Goal: Ask a question

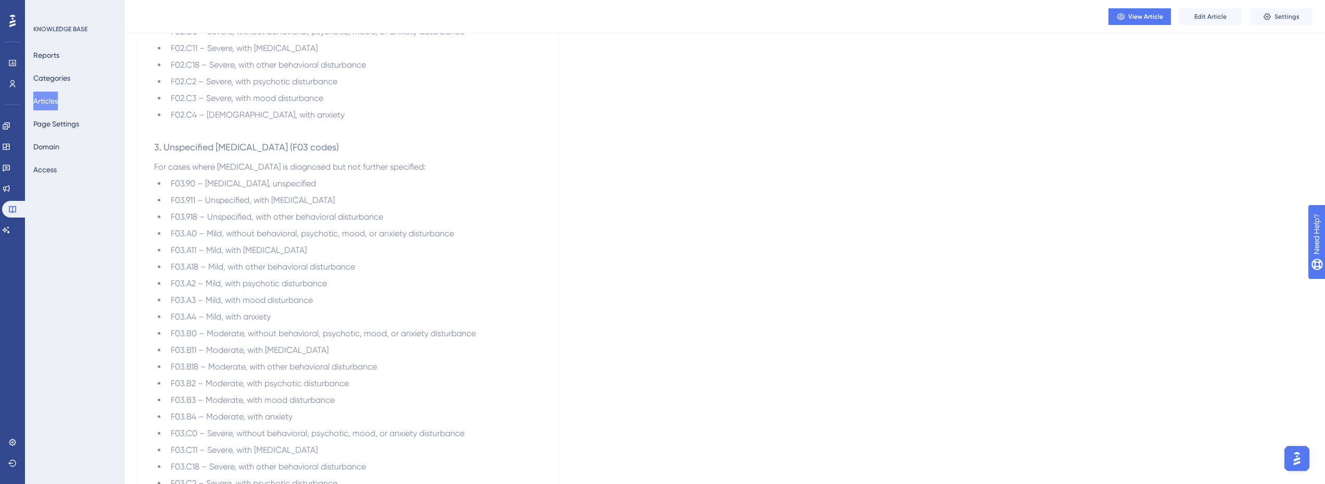
scroll to position [752, 0]
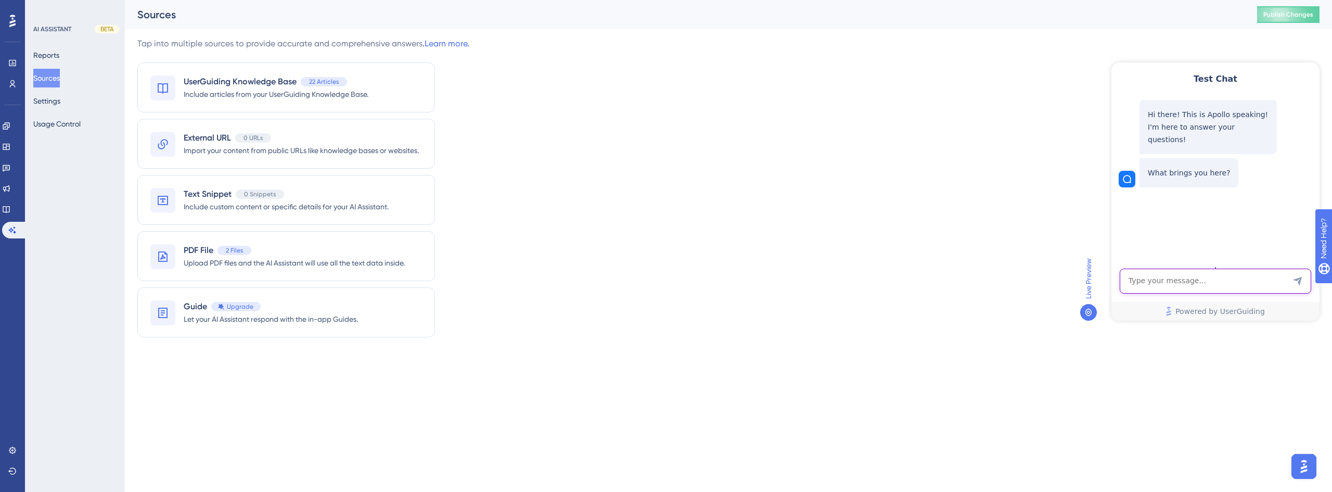
click at [1203, 284] on textarea "AI Assistant Text Input" at bounding box center [1216, 281] width 192 height 25
click at [1164, 295] on div "Powered by UserGuiding" at bounding box center [1216, 295] width 208 height 52
click at [1173, 284] on textarea "AI Assistant Text Input" at bounding box center [1216, 281] width 192 height 25
type textarea "Is the code F03.92 valid?"
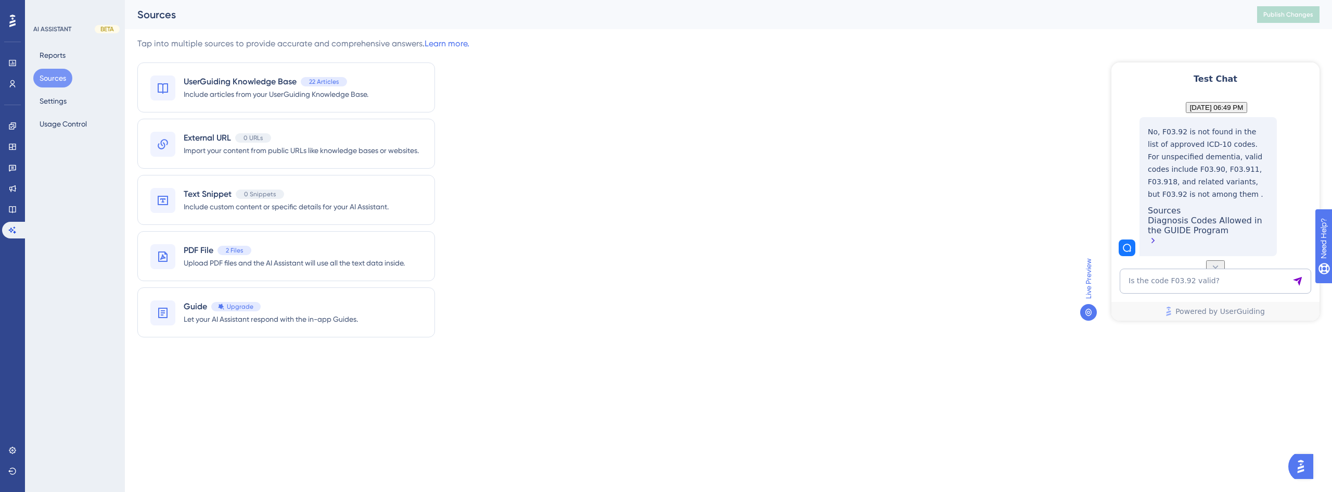
scroll to position [145, 0]
